Goal: Task Accomplishment & Management: Manage account settings

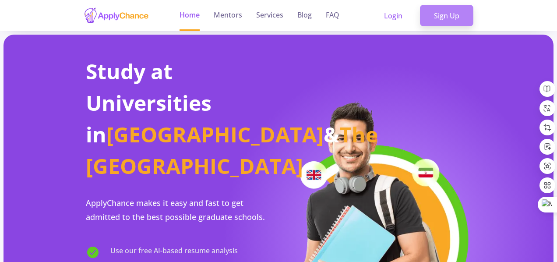
drag, startPoint x: 0, startPoint y: 0, endPoint x: 450, endPoint y: 11, distance: 450.1
click at [450, 11] on link "Sign Up" at bounding box center [446, 16] width 53 height 22
click at [465, 17] on link "Sign Up" at bounding box center [446, 16] width 53 height 22
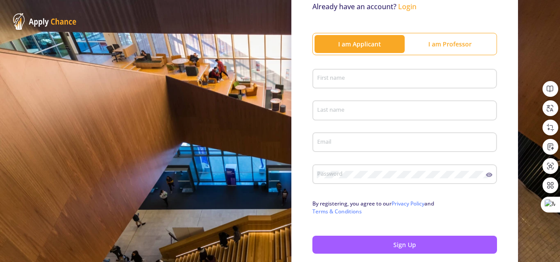
scroll to position [82, 0]
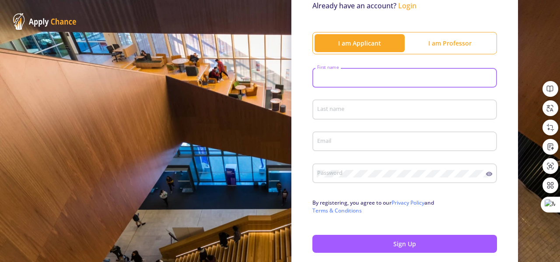
click at [378, 79] on input "First name" at bounding box center [406, 78] width 179 height 8
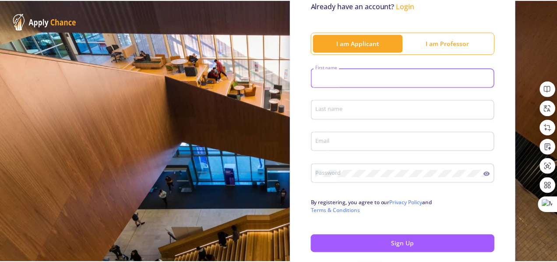
scroll to position [126, 0]
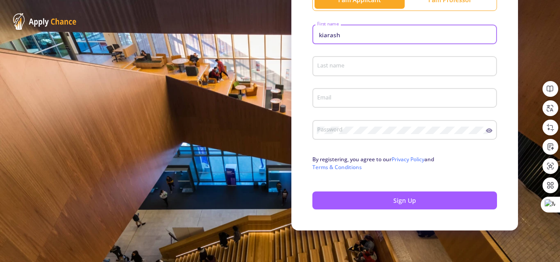
type input "kiarash"
click at [356, 54] on div "Last name" at bounding box center [405, 64] width 176 height 23
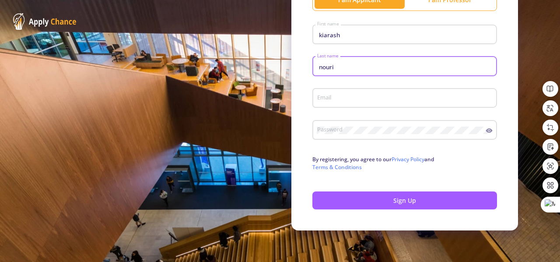
type input "nouri"
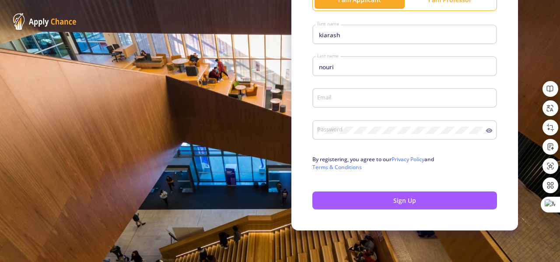
click at [369, 90] on div "Email" at bounding box center [405, 96] width 176 height 23
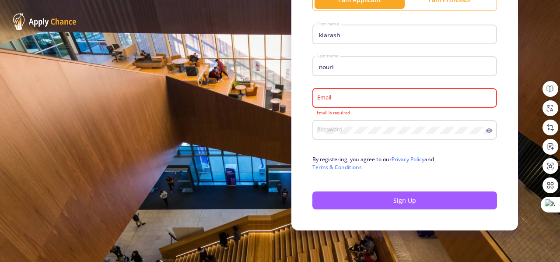
click at [371, 92] on div "Email" at bounding box center [405, 96] width 176 height 23
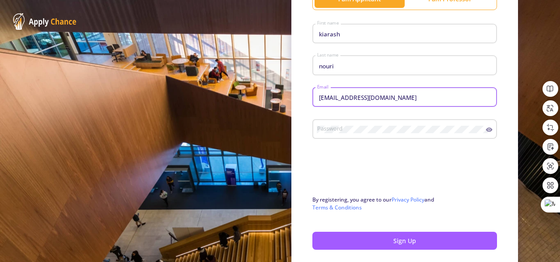
type input "[EMAIL_ADDRESS][DOMAIN_NAME]"
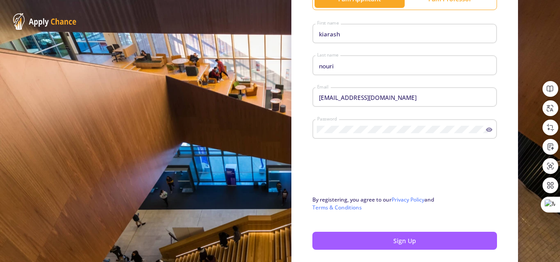
click at [486, 132] on icon at bounding box center [489, 129] width 7 height 7
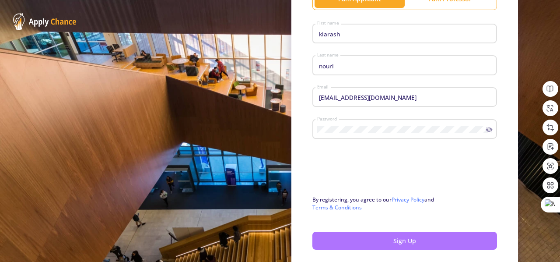
click at [353, 239] on button "Sign Up" at bounding box center [405, 241] width 185 height 18
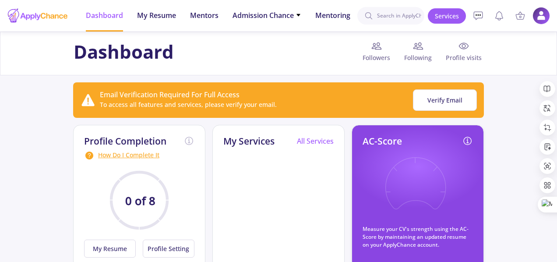
click at [28, 73] on div "Dashboard Followers Following Profile visits" at bounding box center [278, 54] width 557 height 44
click at [153, 17] on span "My Resume" at bounding box center [156, 15] width 39 height 11
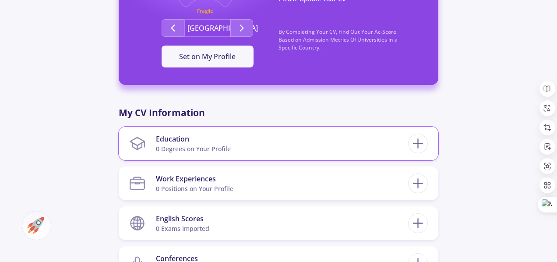
scroll to position [306, 0]
click at [259, 151] on section "Education 0 Degrees on Your Profile" at bounding box center [268, 143] width 279 height 27
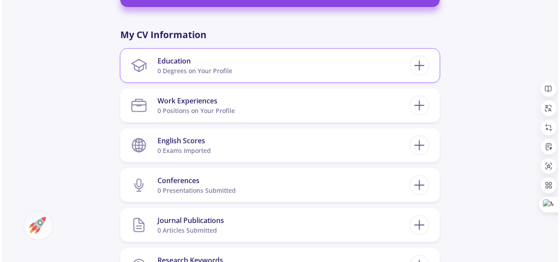
scroll to position [384, 0]
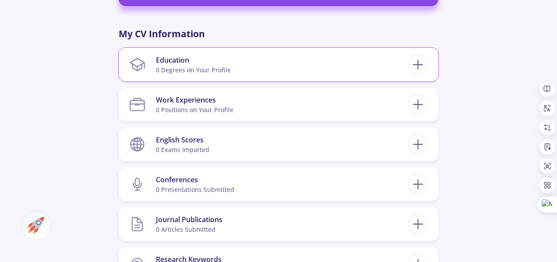
click at [326, 70] on section "Education 0 Degrees on Your Profile" at bounding box center [268, 64] width 279 height 27
click at [417, 63] on icon at bounding box center [418, 64] width 16 height 16
checkbox input "false"
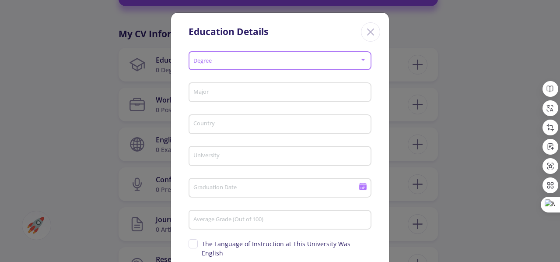
click at [312, 63] on span at bounding box center [277, 61] width 165 height 6
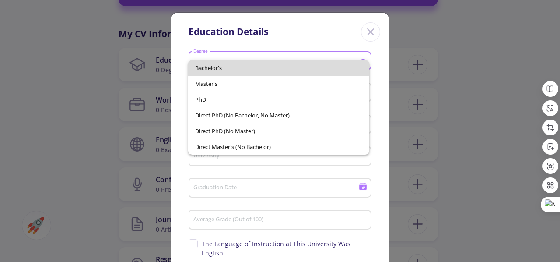
click at [294, 70] on span "Bachelor's" at bounding box center [278, 68] width 167 height 16
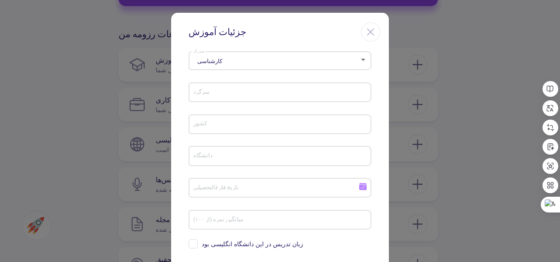
click at [259, 93] on input "سرگرد" at bounding box center [281, 93] width 177 height 8
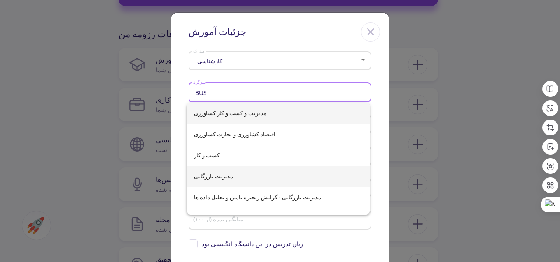
type input "BUS"
click at [313, 176] on div "مدیریت و کسب و کار کشاورزی اقتصاد کشاورزی و تجارت کشاورزی کسب و کار مدیریت بازر…" at bounding box center [278, 158] width 183 height 112
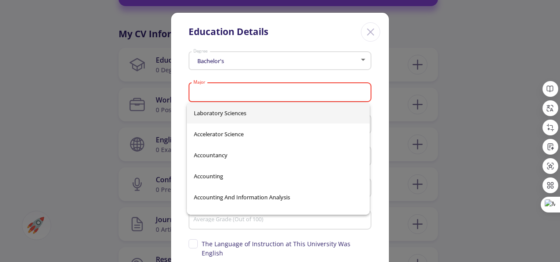
click at [277, 91] on input "Major" at bounding box center [281, 93] width 177 height 8
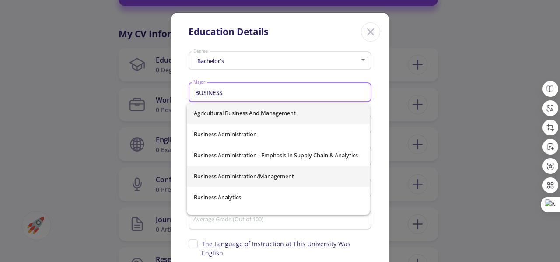
type input "BUSINESS"
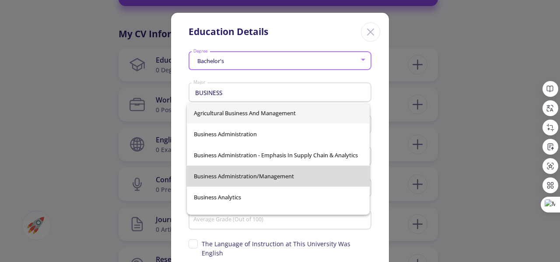
click at [325, 179] on div "Agricultural Business and Management Business Administration Business Administr…" at bounding box center [278, 158] width 183 height 112
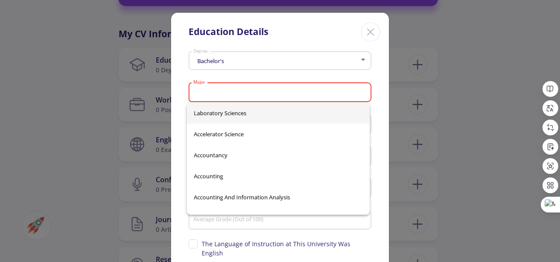
click at [326, 74] on div "Bachelor's Degree" at bounding box center [280, 63] width 183 height 28
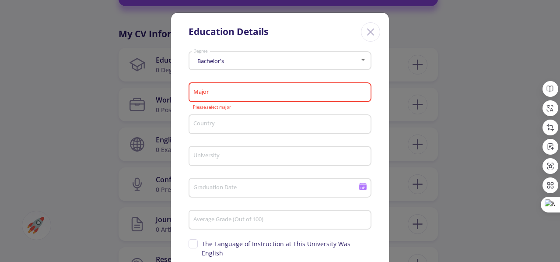
click at [326, 91] on input "Major" at bounding box center [281, 93] width 177 height 8
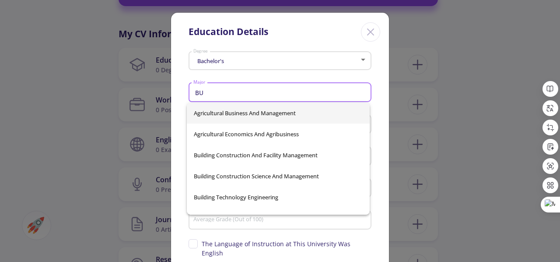
type input "B"
type input "business"
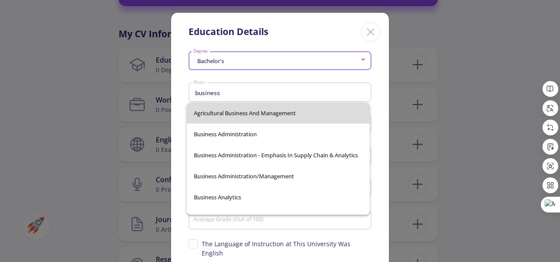
click at [281, 116] on div "Agricultural Business and Management Business Administration Business Administr…" at bounding box center [278, 158] width 183 height 112
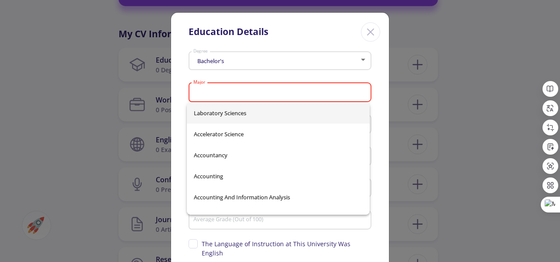
click at [253, 92] on input "Major" at bounding box center [281, 93] width 177 height 8
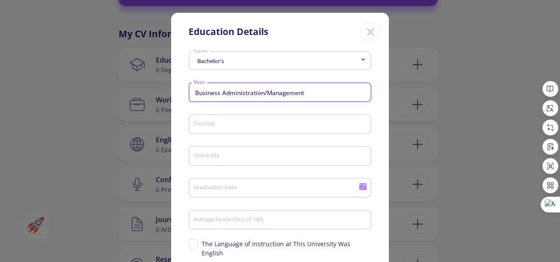
type input "Business Administration/Management"
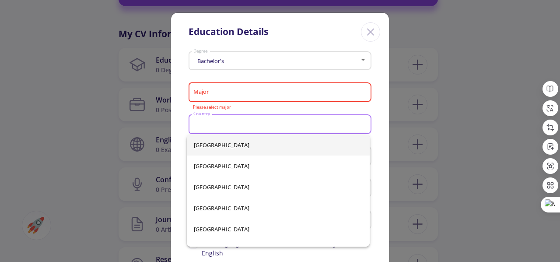
click at [281, 124] on input "Country" at bounding box center [281, 125] width 177 height 8
click at [253, 91] on input "Major" at bounding box center [281, 93] width 177 height 8
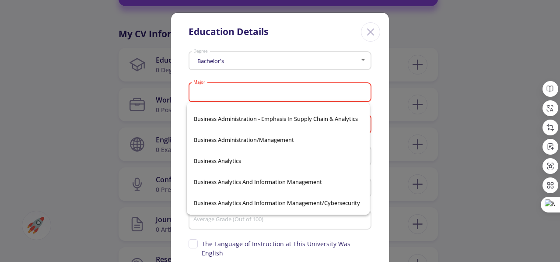
scroll to position [7998, 0]
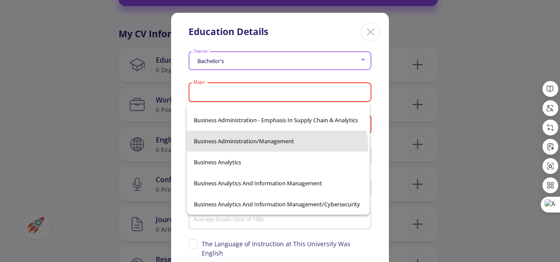
click at [274, 149] on span "Business Administration/Management" at bounding box center [278, 140] width 169 height 21
type input "Business Administration/Management"
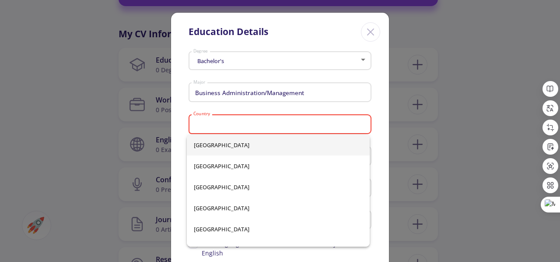
click at [252, 126] on input "Country" at bounding box center [281, 125] width 177 height 8
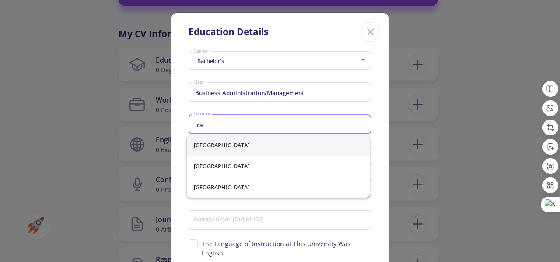
type input "ira"
click at [256, 151] on div "[GEOGRAPHIC_DATA] [GEOGRAPHIC_DATA] [GEOGRAPHIC_DATA]" at bounding box center [278, 165] width 183 height 63
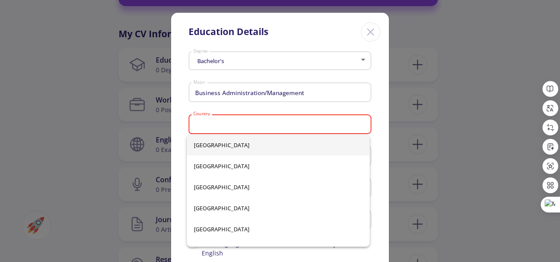
click at [238, 133] on div "Country" at bounding box center [280, 122] width 175 height 23
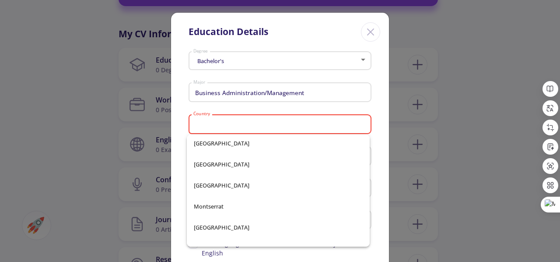
scroll to position [2608, 0]
drag, startPoint x: 242, startPoint y: 152, endPoint x: 210, endPoint y: 118, distance: 47.1
click at [210, 118] on div "Country" at bounding box center [280, 122] width 175 height 23
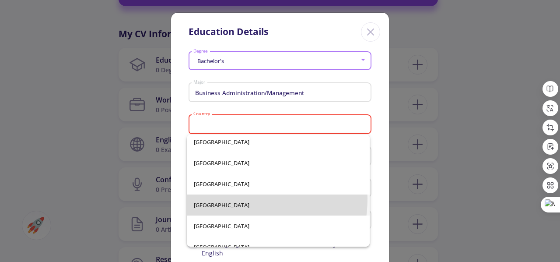
click at [228, 198] on span "[GEOGRAPHIC_DATA]" at bounding box center [278, 204] width 169 height 21
type input "[GEOGRAPHIC_DATA]"
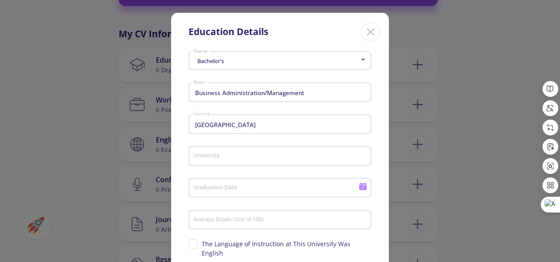
click at [246, 151] on div "University" at bounding box center [280, 154] width 175 height 23
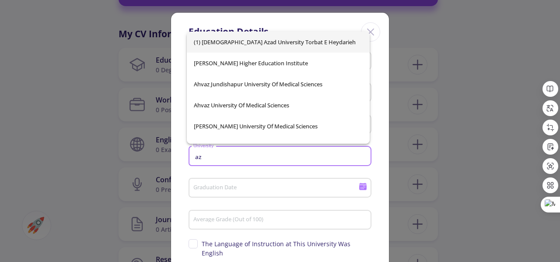
type input "a"
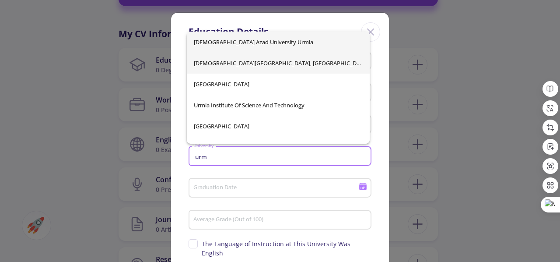
type input "urm"
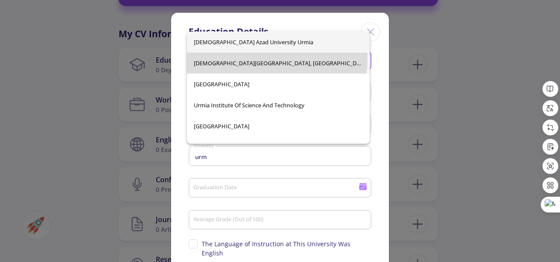
click at [258, 59] on div "[DEMOGRAPHIC_DATA][GEOGRAPHIC_DATA], [GEOGRAPHIC_DATA] [GEOGRAPHIC_DATA] [GEOGR…" at bounding box center [278, 88] width 183 height 112
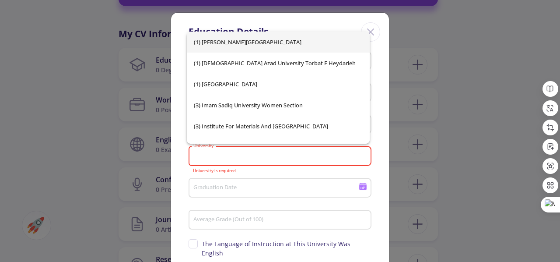
click at [239, 156] on input "University" at bounding box center [281, 156] width 177 height 8
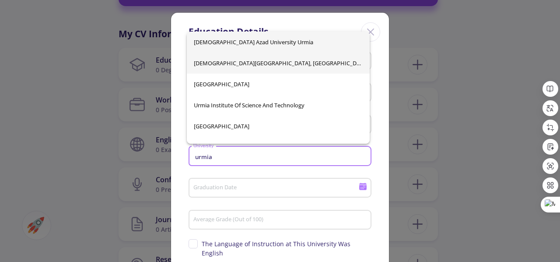
type input "urmia"
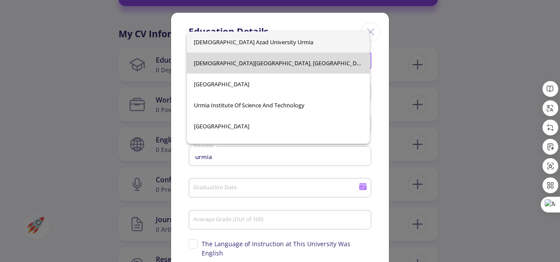
click at [295, 65] on div "[DEMOGRAPHIC_DATA][GEOGRAPHIC_DATA], [GEOGRAPHIC_DATA] [GEOGRAPHIC_DATA] [GEOGR…" at bounding box center [278, 88] width 183 height 112
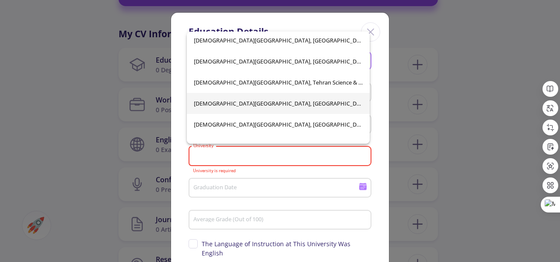
scroll to position [10002, 0]
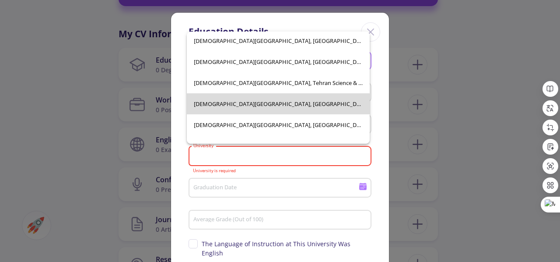
click at [313, 102] on span "[DEMOGRAPHIC_DATA][GEOGRAPHIC_DATA], [GEOGRAPHIC_DATA]" at bounding box center [278, 103] width 169 height 21
type input "[DEMOGRAPHIC_DATA][GEOGRAPHIC_DATA], [GEOGRAPHIC_DATA]"
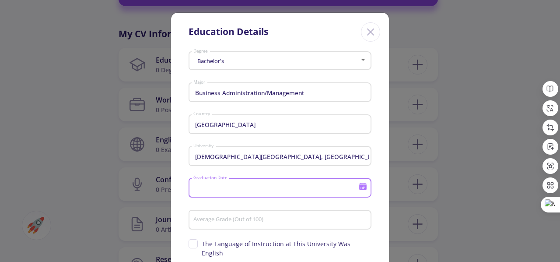
click at [254, 190] on input "Graduation Date" at bounding box center [277, 188] width 169 height 8
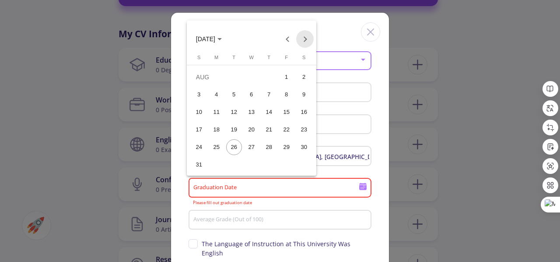
click at [302, 40] on button "Next month" at bounding box center [305, 39] width 18 height 18
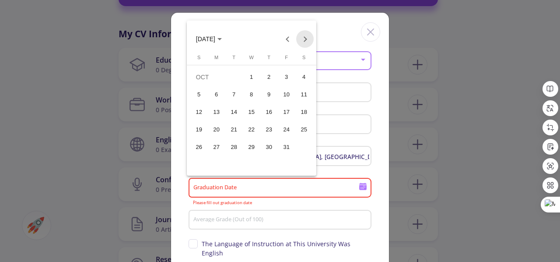
click at [302, 40] on button "Next month" at bounding box center [305, 39] width 18 height 18
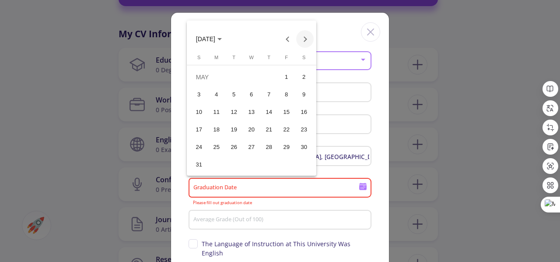
click at [302, 40] on button "Next month" at bounding box center [305, 39] width 18 height 18
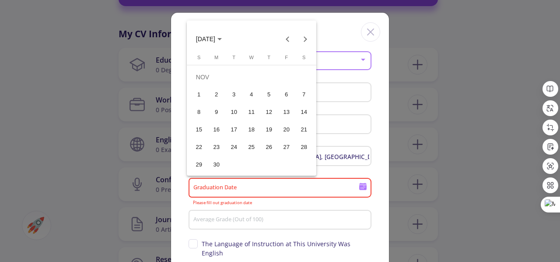
click at [217, 165] on div "30" at bounding box center [217, 165] width 16 height 16
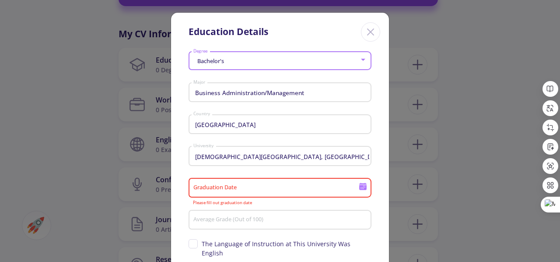
type input "[DATE]"
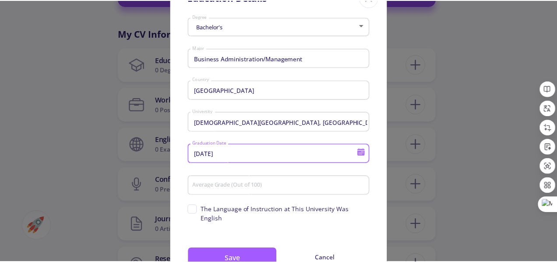
scroll to position [44, 0]
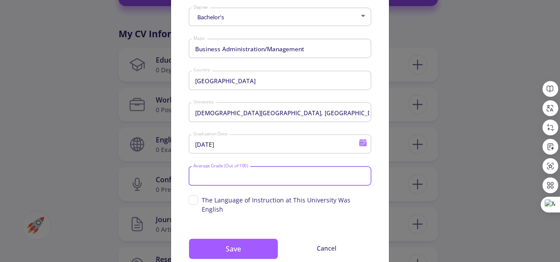
click at [242, 176] on input "Average Grade (Out of 100)" at bounding box center [281, 176] width 177 height 8
type input "۸"
type input "80"
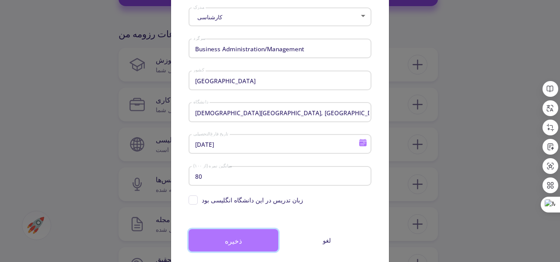
click at [257, 237] on button "ذخیره" at bounding box center [234, 240] width 90 height 22
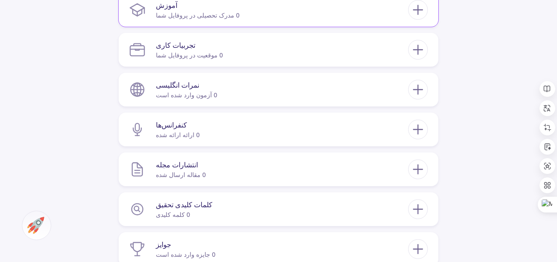
scroll to position [439, 0]
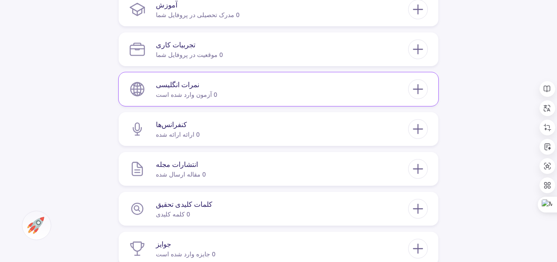
click at [312, 104] on div "نمرات انگلیسی 0 آزمون وارد شده است" at bounding box center [279, 89] width 320 height 34
click at [333, 85] on section "نمرات انگلیسی 0 آزمون وارد شده است" at bounding box center [268, 89] width 279 height 27
click at [416, 89] on line at bounding box center [417, 89] width 9 height 0
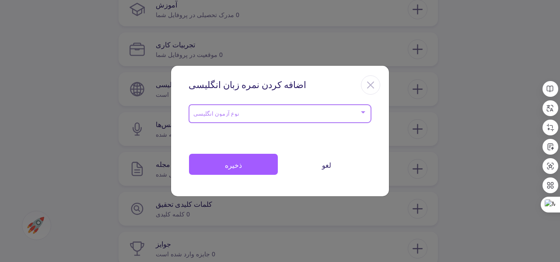
click at [345, 116] on span at bounding box center [277, 114] width 165 height 6
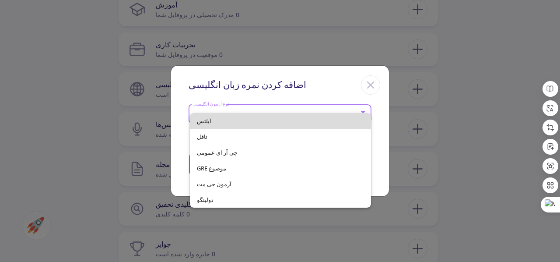
click at [322, 119] on span "آیلتس" at bounding box center [280, 121] width 167 height 16
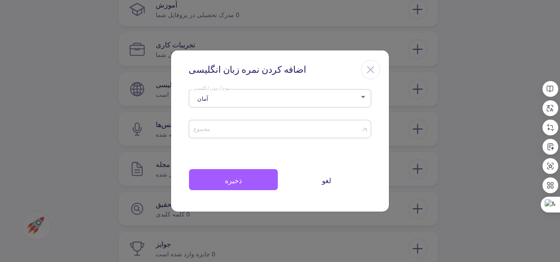
click at [313, 133] on div "مجموع" at bounding box center [277, 127] width 168 height 22
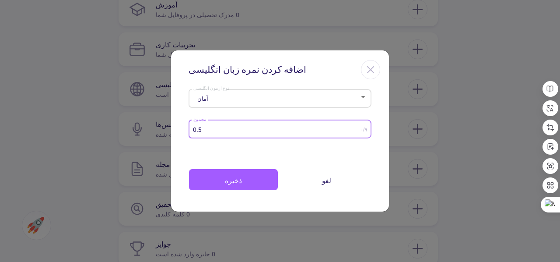
click at [357, 126] on input "0.5" at bounding box center [277, 129] width 168 height 7
click at [357, 126] on input "1" at bounding box center [277, 129] width 168 height 7
click at [357, 126] on input "1.5" at bounding box center [277, 129] width 168 height 7
click at [357, 126] on input "2" at bounding box center [277, 129] width 168 height 7
click at [357, 126] on input "2.5" at bounding box center [277, 129] width 168 height 7
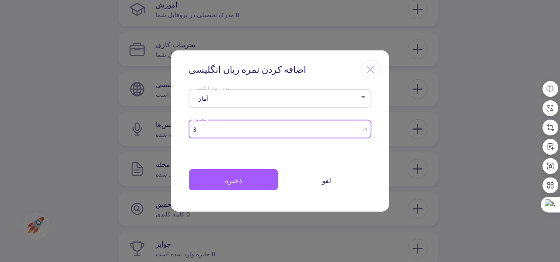
click at [357, 126] on input "3" at bounding box center [277, 129] width 168 height 7
click at [357, 126] on input "3.5" at bounding box center [277, 129] width 168 height 7
click at [357, 126] on input "4" at bounding box center [277, 129] width 168 height 7
click at [357, 126] on input "4.5" at bounding box center [277, 129] width 168 height 7
click at [357, 126] on input "5" at bounding box center [277, 129] width 168 height 7
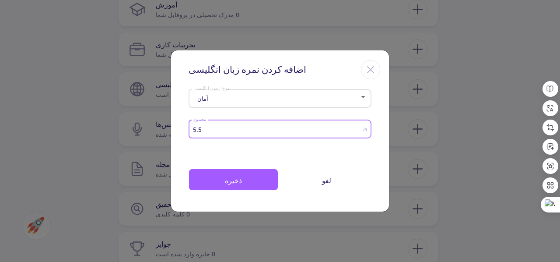
click at [357, 126] on input "5.5" at bounding box center [277, 129] width 168 height 7
click at [357, 126] on input "6" at bounding box center [277, 129] width 168 height 7
type input "6.5"
click at [357, 126] on input "6.5" at bounding box center [277, 129] width 168 height 7
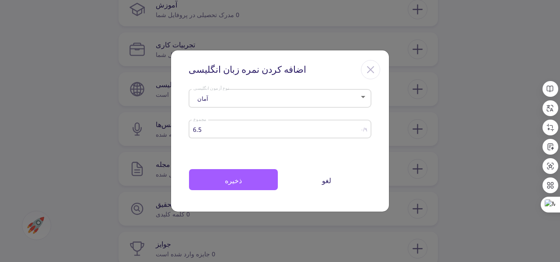
click at [358, 126] on div "6.5 مجموع" at bounding box center [277, 127] width 168 height 22
click at [241, 184] on font "ذخیره" at bounding box center [233, 180] width 17 height 10
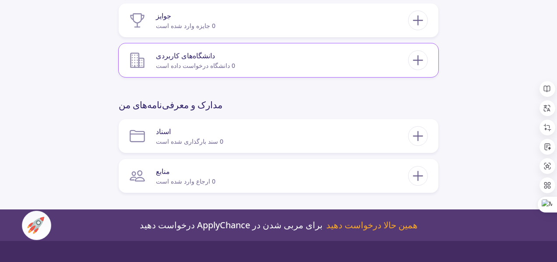
scroll to position [723, 0]
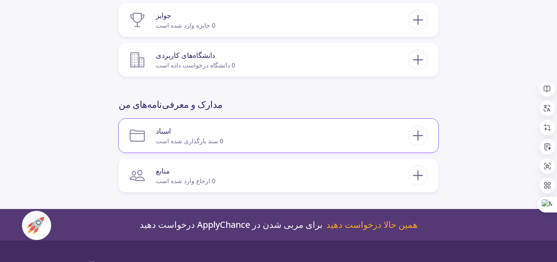
click at [325, 126] on section "اسناد 0 سند بارگذاری شده است" at bounding box center [268, 135] width 279 height 27
click at [341, 137] on section "اسناد 0 سند بارگذاری شده است" at bounding box center [268, 135] width 279 height 27
click at [424, 135] on icon at bounding box center [418, 135] width 16 height 16
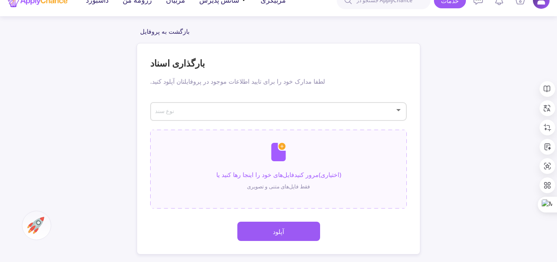
scroll to position [16, 0]
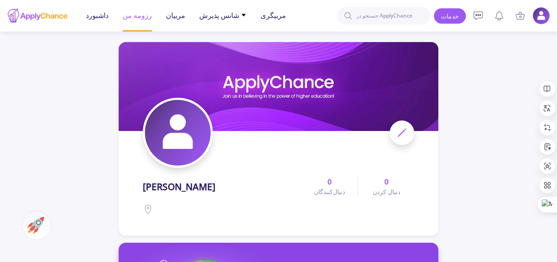
scroll to position [180, 0]
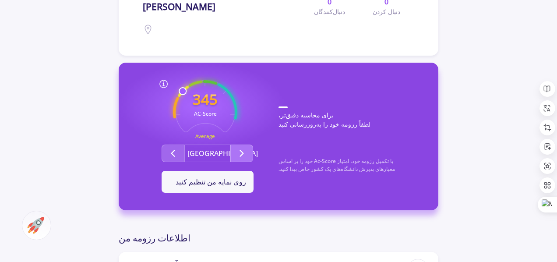
click at [243, 145] on button "گروه دوم" at bounding box center [241, 153] width 23 height 18
click at [216, 145] on button "[GEOGRAPHIC_DATA]" at bounding box center [207, 153] width 46 height 18
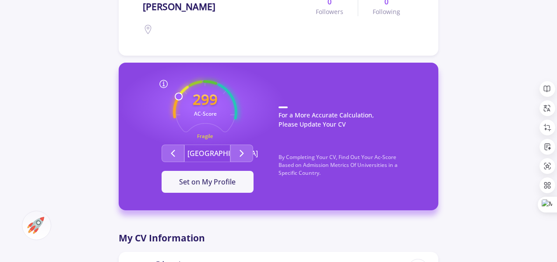
click at [213, 147] on button "[GEOGRAPHIC_DATA]" at bounding box center [207, 153] width 46 height 18
click at [241, 154] on icon "Second group" at bounding box center [241, 153] width 11 height 11
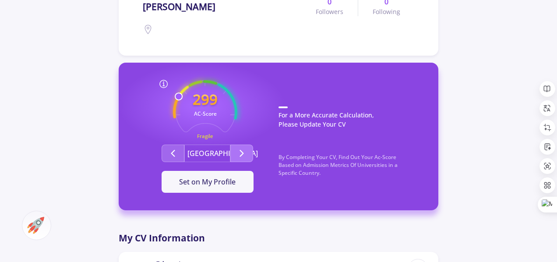
click at [241, 154] on icon "Second group" at bounding box center [241, 153] width 11 height 11
click at [237, 181] on button "Set on My Profile" at bounding box center [208, 182] width 92 height 22
click at [225, 183] on div "It Is Now Set" at bounding box center [208, 181] width 64 height 11
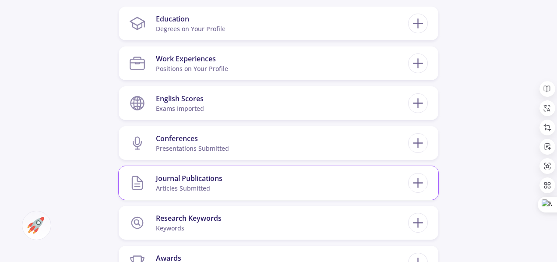
scroll to position [409, 0]
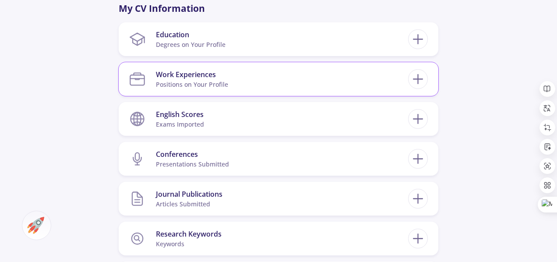
click at [290, 69] on section "Work Experiences Positions on Your Profile" at bounding box center [268, 79] width 279 height 27
click at [411, 84] on icon at bounding box center [418, 79] width 16 height 16
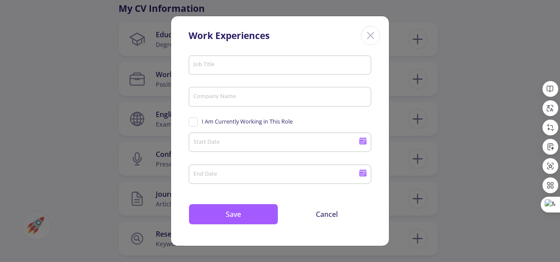
click at [258, 117] on span "I Am Currently Working in This Role" at bounding box center [247, 121] width 91 height 8
click at [194, 117] on input "I Am Currently Working in This Role" at bounding box center [192, 120] width 6 height 6
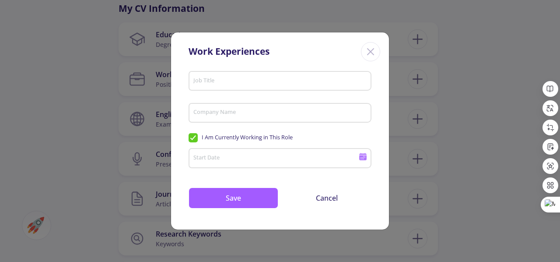
click at [234, 156] on input "Start Date" at bounding box center [277, 159] width 169 height 8
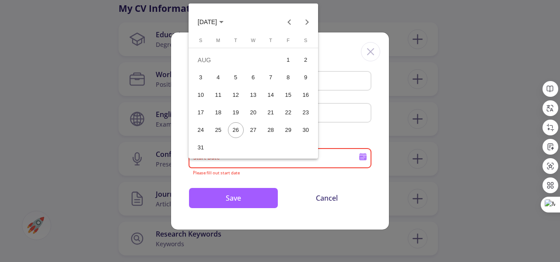
click at [337, 126] on div at bounding box center [280, 131] width 560 height 262
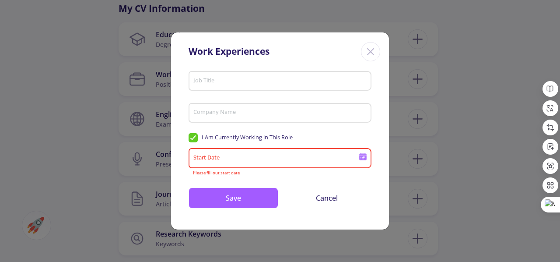
click at [188, 136] on div "Job Title Company Name I Am Currently Working in This Role Start Date Please fi…" at bounding box center [280, 149] width 218 height 162
click at [190, 136] on span "I Am Currently Working in This Role" at bounding box center [241, 137] width 104 height 8
click at [190, 136] on input "I Am Currently Working in This Role" at bounding box center [192, 136] width 6 height 6
checkbox input "false"
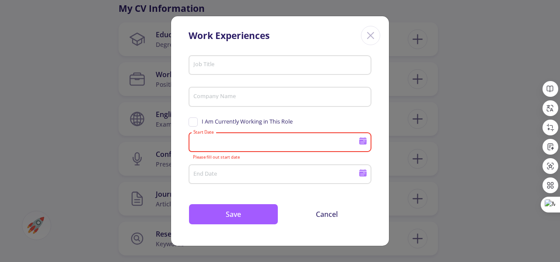
click at [217, 147] on input "Start Date" at bounding box center [277, 143] width 169 height 8
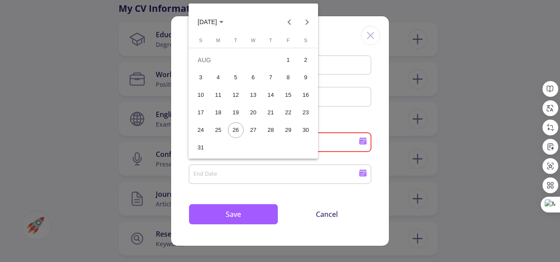
click at [228, 28] on button "[DATE]" at bounding box center [211, 22] width 40 height 18
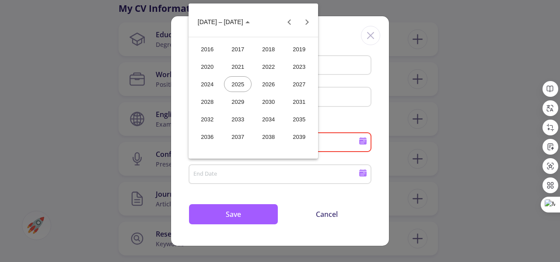
click at [292, 67] on div "2023" at bounding box center [299, 67] width 28 height 16
click at [285, 88] on button "AUG" at bounding box center [299, 84] width 31 height 18
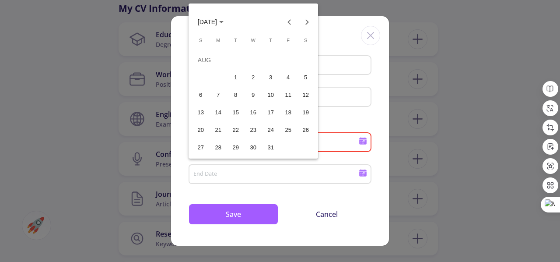
click at [301, 174] on div at bounding box center [280, 131] width 560 height 262
drag, startPoint x: 301, startPoint y: 174, endPoint x: 266, endPoint y: 139, distance: 49.8
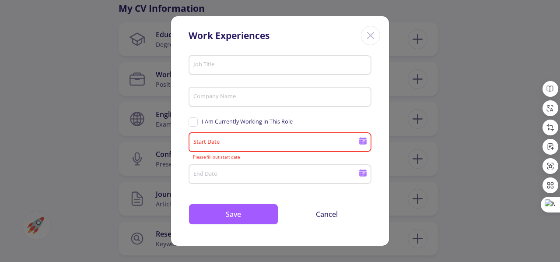
click at [371, 42] on icon "Close" at bounding box center [371, 35] width 14 height 14
